Goal: Task Accomplishment & Management: Use online tool/utility

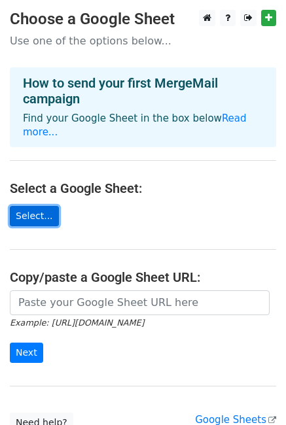
click at [30, 206] on link "Select..." at bounding box center [34, 216] width 49 height 20
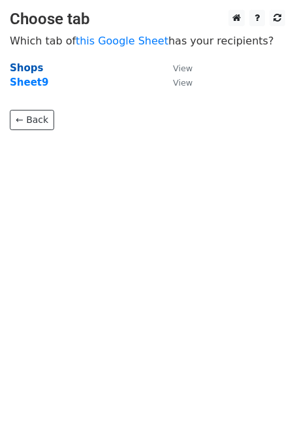
click at [29, 65] on strong "Shops" at bounding box center [26, 68] width 33 height 12
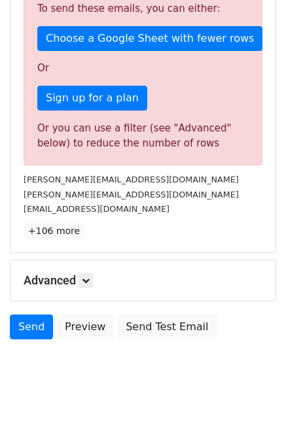
scroll to position [390, 0]
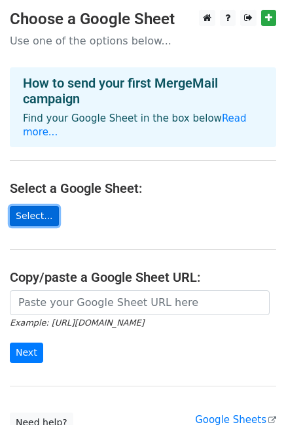
click at [20, 211] on link "Select..." at bounding box center [34, 216] width 49 height 20
click at [32, 206] on link "Select..." at bounding box center [34, 216] width 49 height 20
